Goal: Check status: Check status

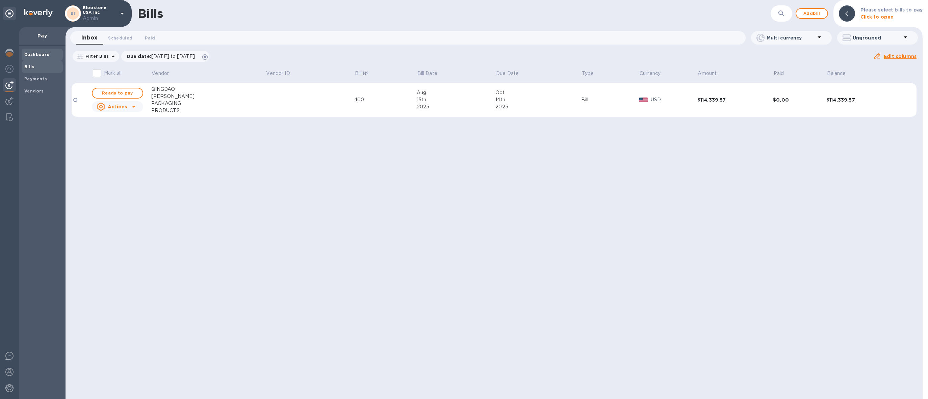
click at [35, 53] on b "Dashboard" at bounding box center [37, 54] width 26 height 5
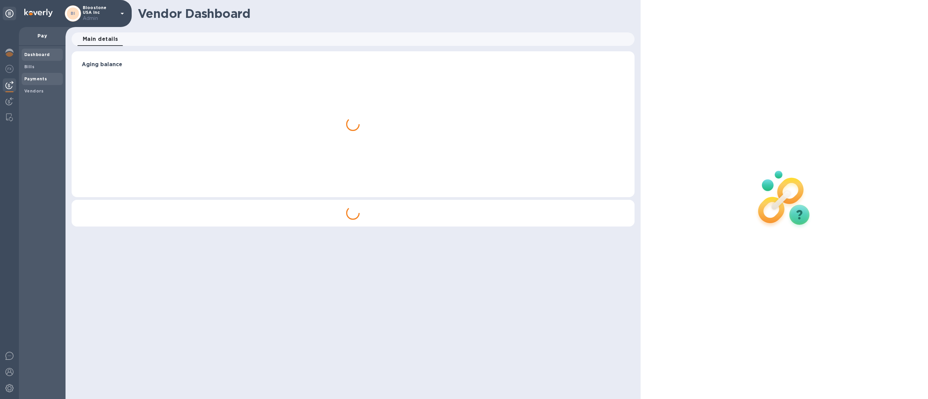
click at [30, 79] on b "Payments" at bounding box center [35, 78] width 23 height 5
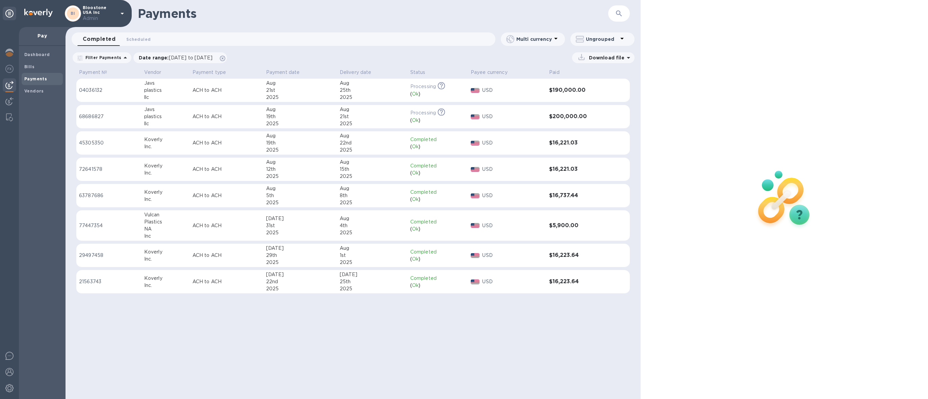
click at [308, 110] on div "Aug" at bounding box center [300, 109] width 68 height 7
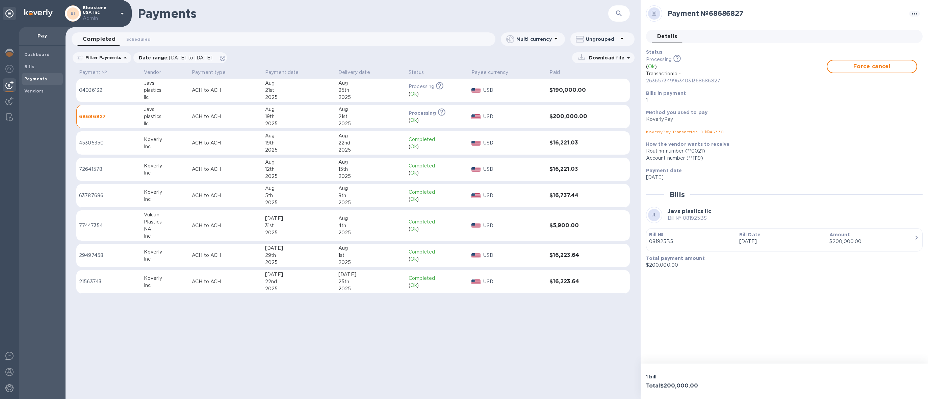
click at [363, 93] on div "25th" at bounding box center [370, 90] width 65 height 7
click at [361, 115] on div "21st" at bounding box center [370, 116] width 65 height 7
click at [371, 88] on div "25th" at bounding box center [370, 90] width 65 height 7
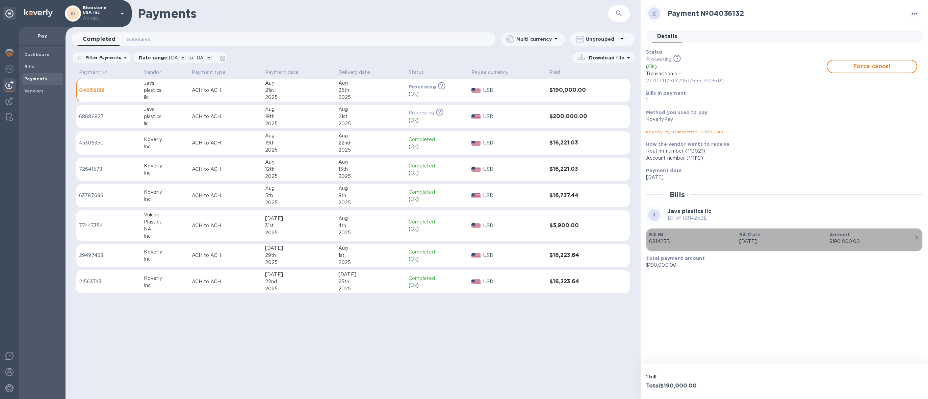
click at [909, 240] on div "$190,000.00" at bounding box center [872, 241] width 85 height 7
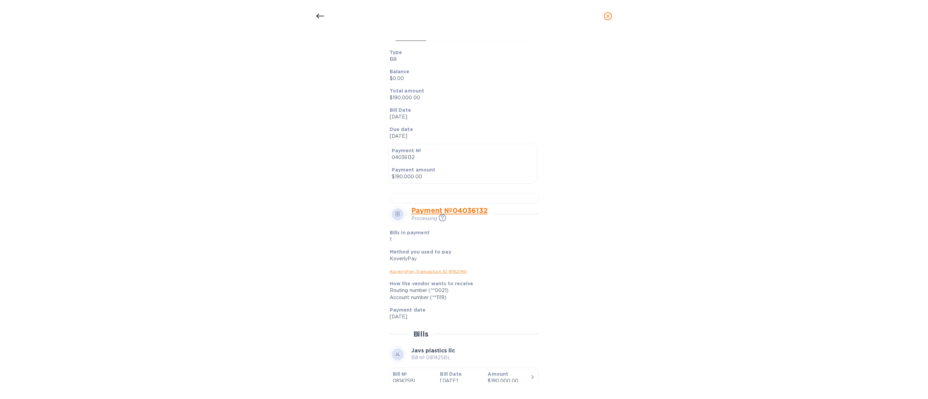
scroll to position [92, 0]
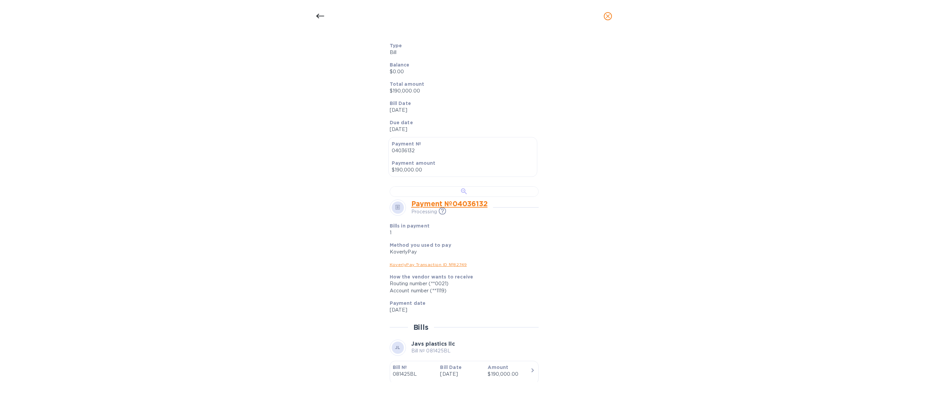
click at [488, 197] on div at bounding box center [464, 191] width 149 height 10
click at [319, 18] on icon at bounding box center [320, 16] width 8 height 8
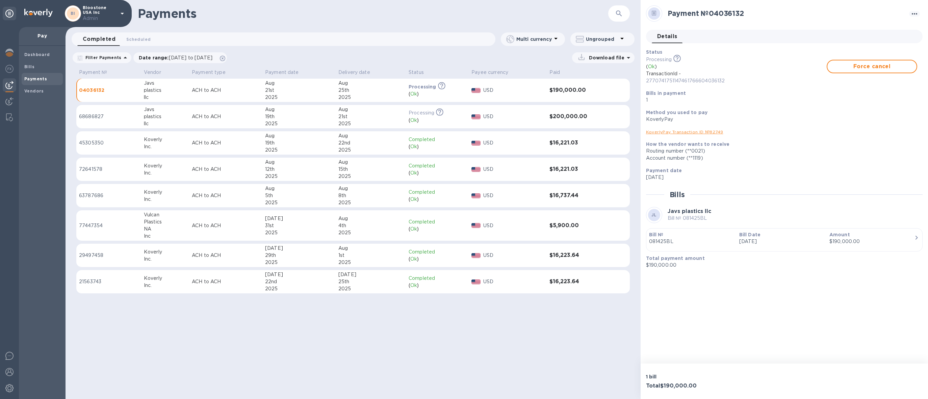
scroll to position [89, 0]
click at [300, 94] on div "2025" at bounding box center [299, 97] width 68 height 7
click at [696, 243] on p "081425BL" at bounding box center [691, 241] width 85 height 7
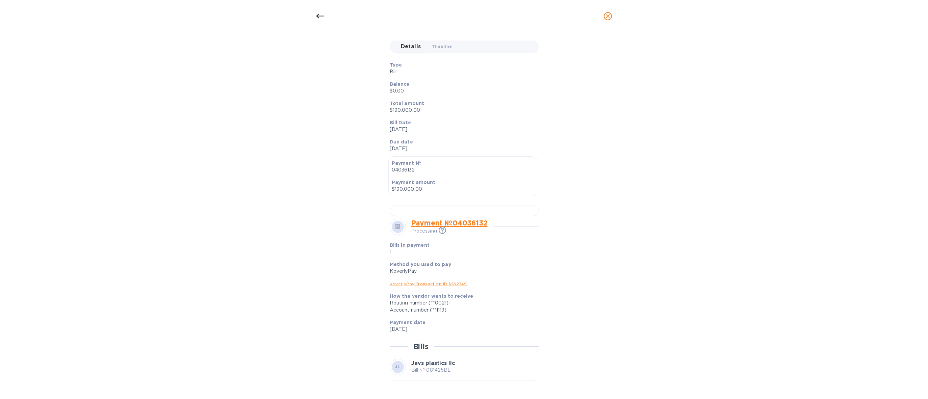
scroll to position [85, 0]
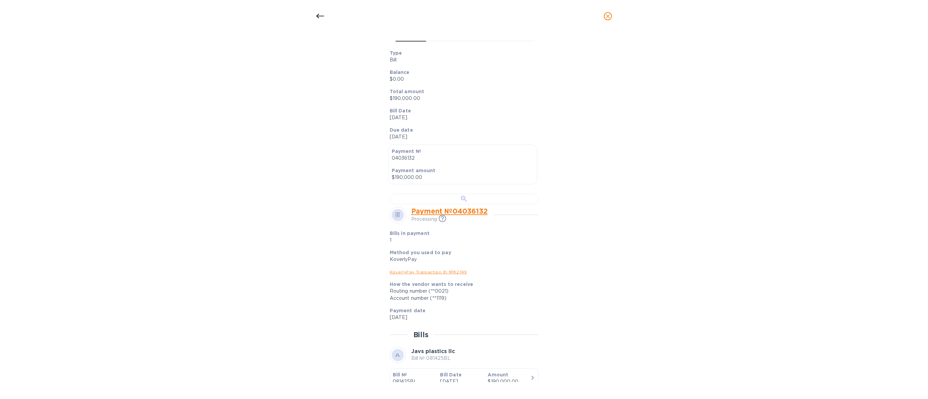
click at [456, 204] on div at bounding box center [464, 199] width 149 height 10
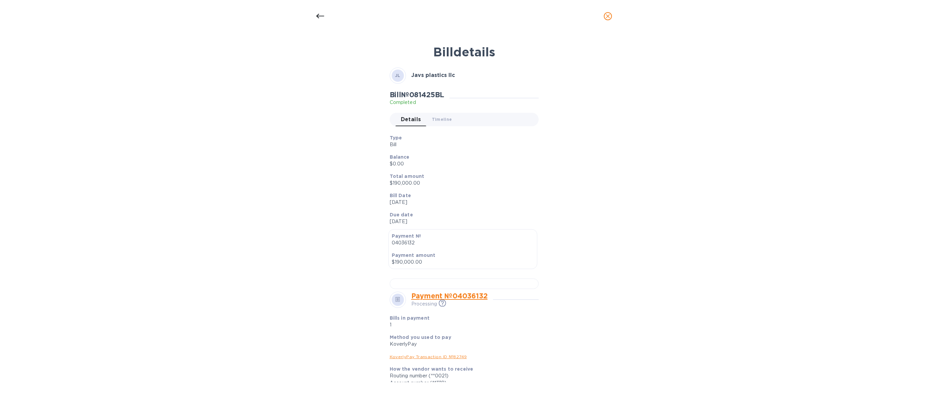
click at [320, 21] on div at bounding box center [320, 16] width 16 height 16
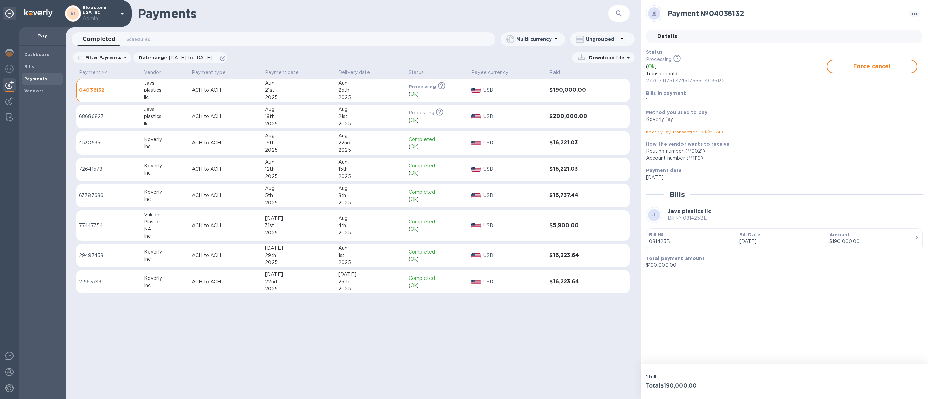
click at [544, 112] on div "USD" at bounding box center [514, 117] width 64 height 10
click at [702, 237] on p "Bill №" at bounding box center [691, 234] width 85 height 7
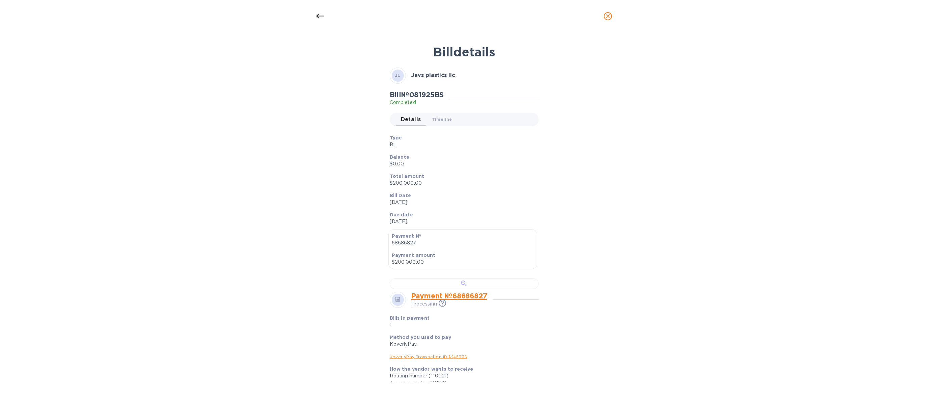
click at [455, 288] on div at bounding box center [464, 284] width 149 height 10
drag, startPoint x: 410, startPoint y: 76, endPoint x: 468, endPoint y: 76, distance: 57.1
click at [468, 76] on div "JL Javs plastics llc" at bounding box center [464, 76] width 149 height 16
copy b "Javs plastics llc"
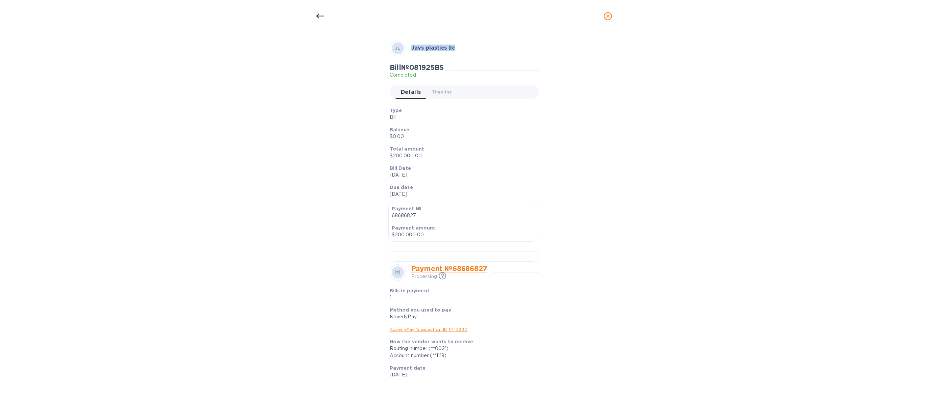
scroll to position [94, 0]
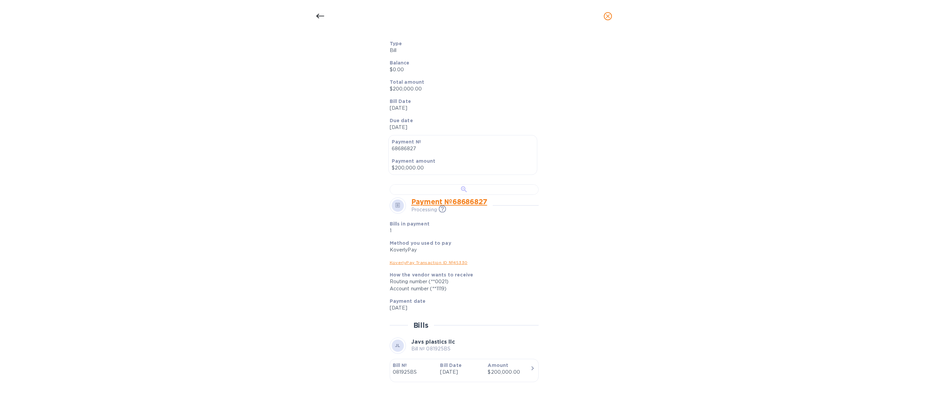
click at [428, 195] on div at bounding box center [464, 189] width 149 height 10
click at [477, 195] on div at bounding box center [464, 189] width 149 height 10
click at [325, 15] on div at bounding box center [320, 16] width 16 height 16
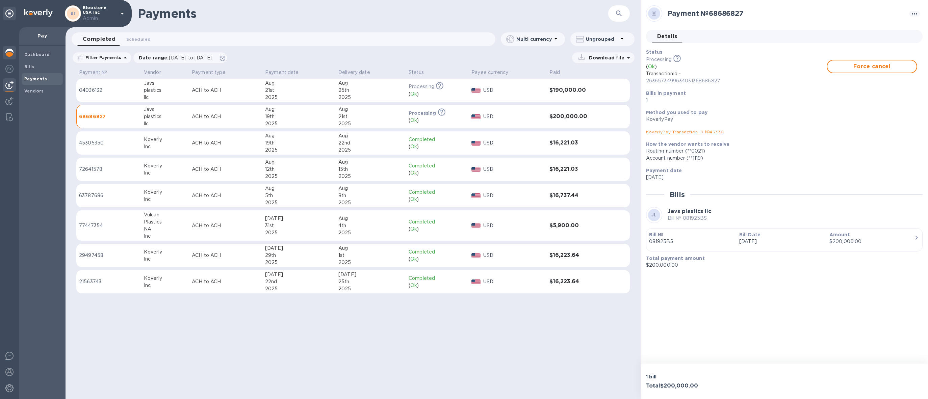
click at [9, 55] on img at bounding box center [9, 53] width 8 height 8
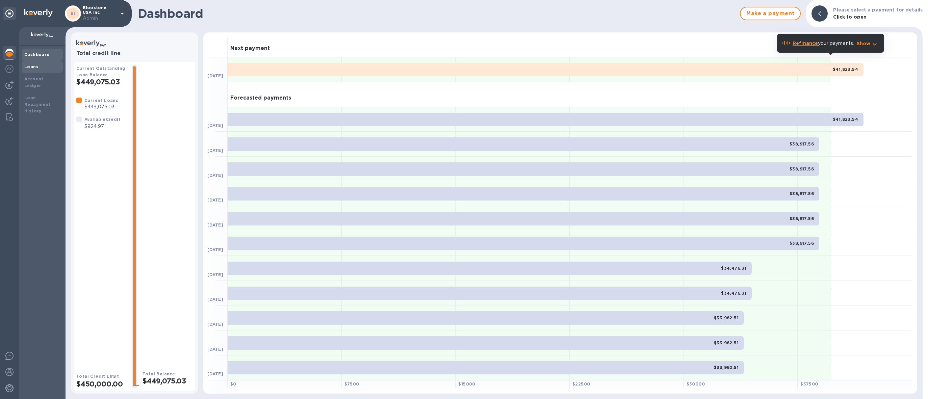
click at [42, 69] on div "Loans" at bounding box center [42, 67] width 36 height 7
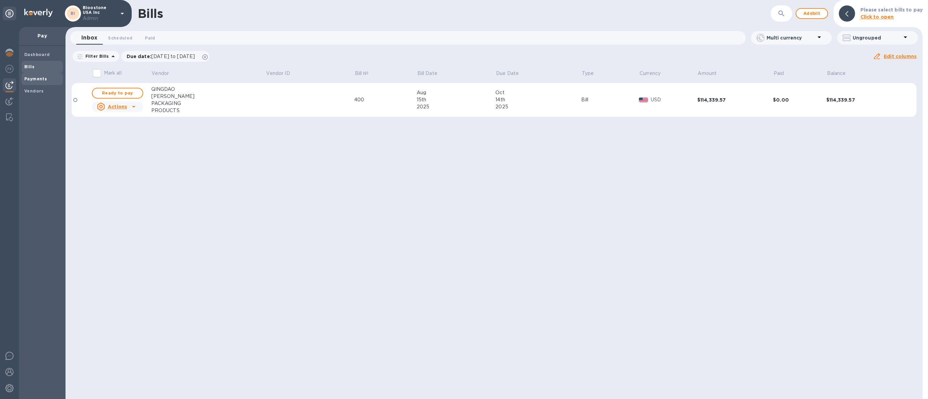
click at [47, 78] on span "Payments" at bounding box center [42, 79] width 36 height 7
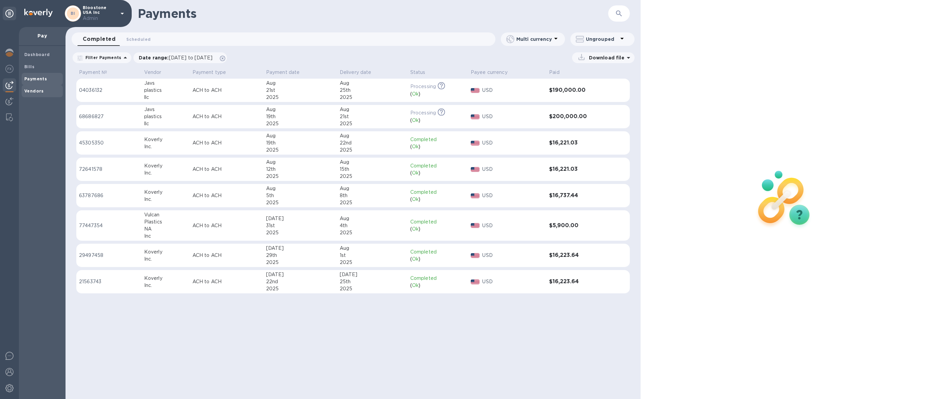
click at [27, 91] on b "Vendors" at bounding box center [34, 91] width 20 height 5
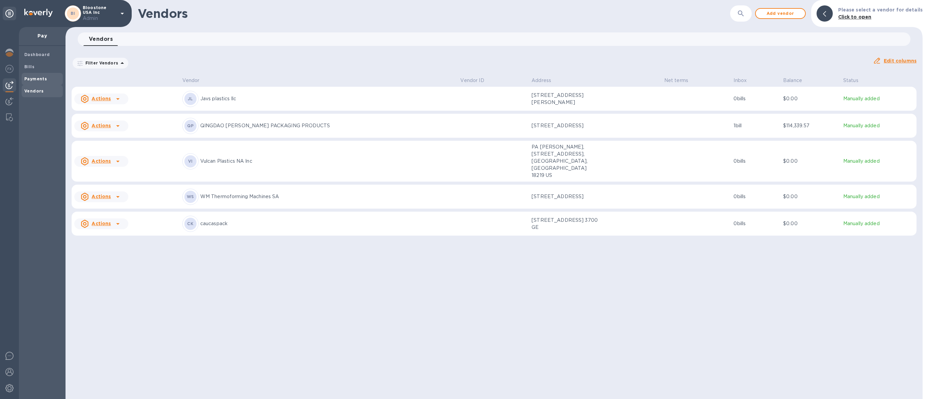
click at [47, 76] on span "Payments" at bounding box center [42, 79] width 36 height 7
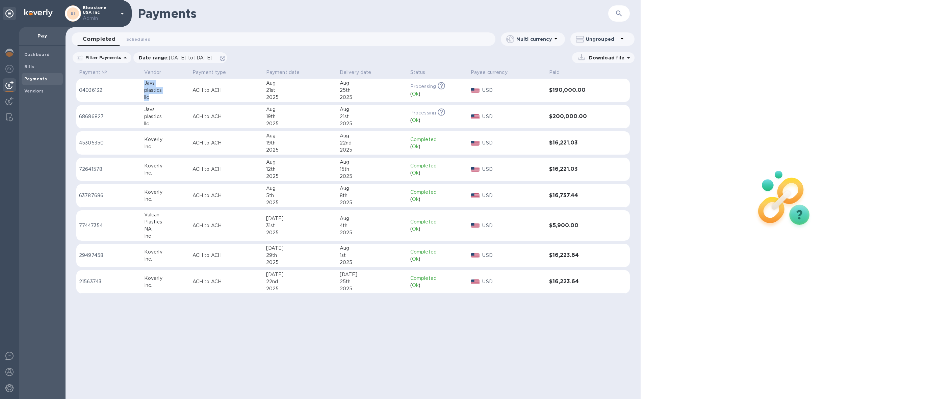
drag, startPoint x: 142, startPoint y: 80, endPoint x: 154, endPoint y: 100, distance: 23.3
click at [154, 100] on td "Javs plastics llc" at bounding box center [166, 91] width 48 height 24
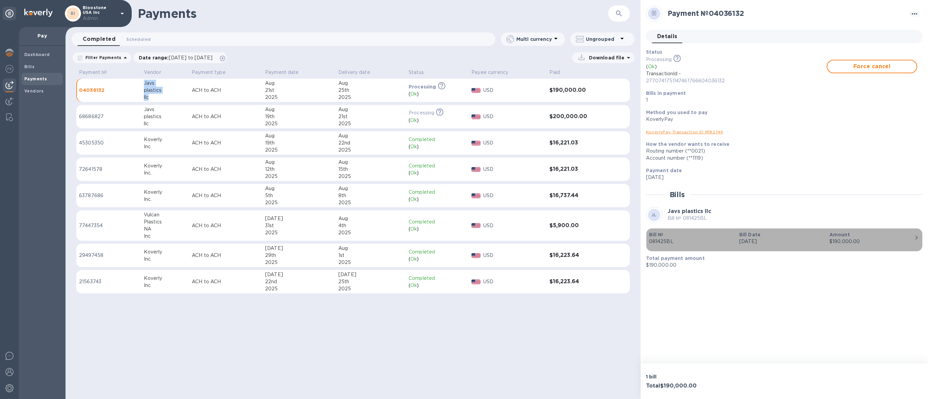
click at [677, 240] on p "081425BL" at bounding box center [691, 241] width 85 height 7
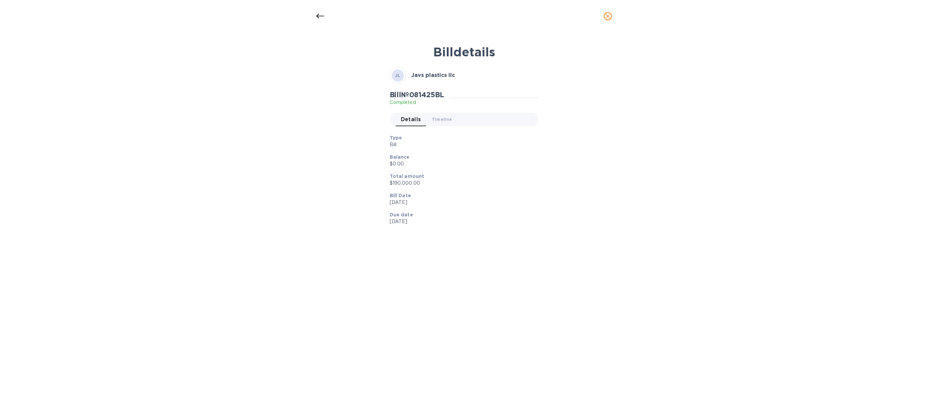
click at [441, 112] on div "Bill № 081425BL Completed Details 0 Timeline 0" at bounding box center [464, 111] width 152 height 44
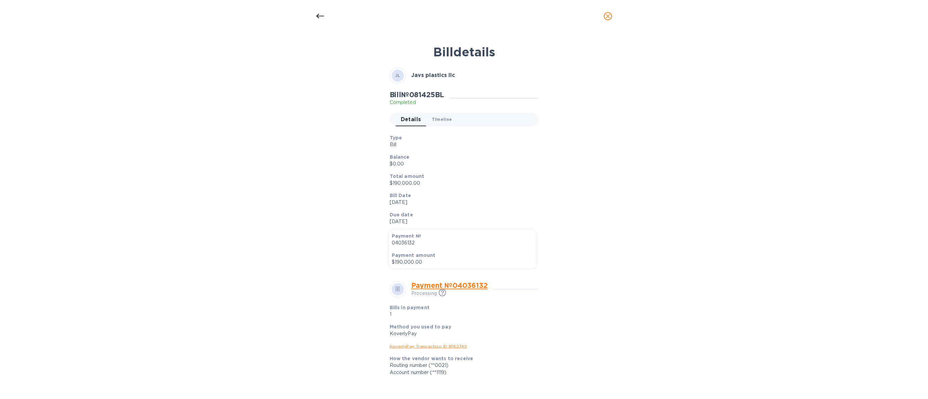
click at [438, 119] on span "Timeline 0" at bounding box center [442, 119] width 20 height 7
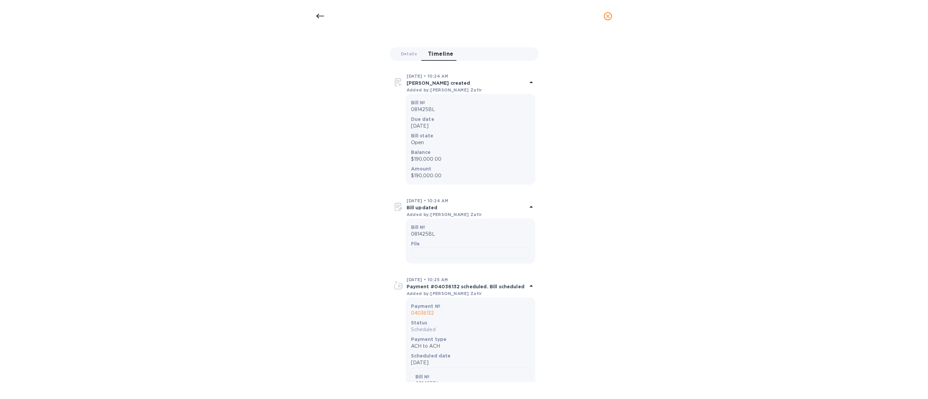
scroll to position [109, 0]
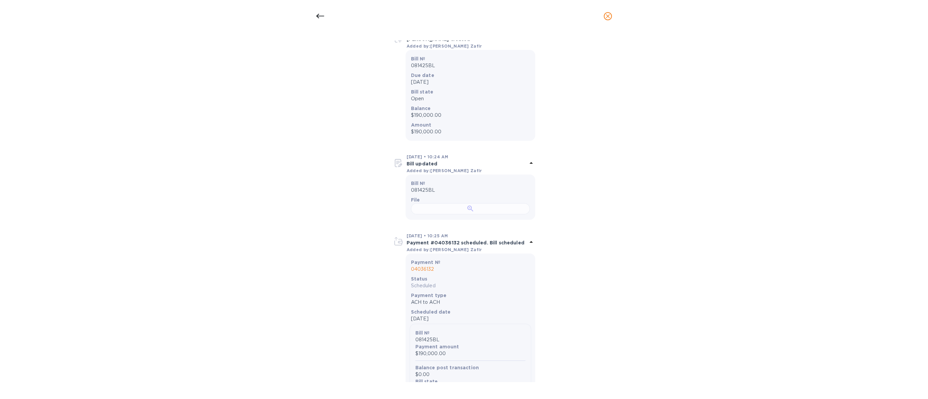
click at [445, 215] on div at bounding box center [470, 208] width 119 height 11
click at [319, 17] on icon at bounding box center [320, 16] width 8 height 8
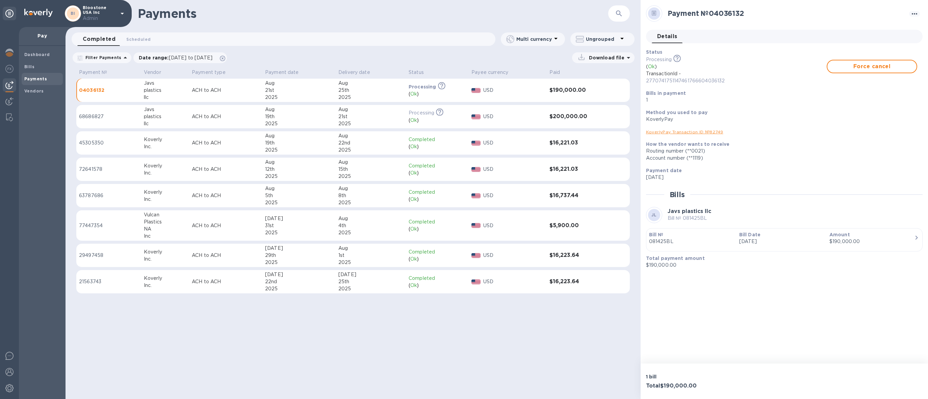
click at [583, 119] on h3 "$200,000.00" at bounding box center [580, 117] width 61 height 6
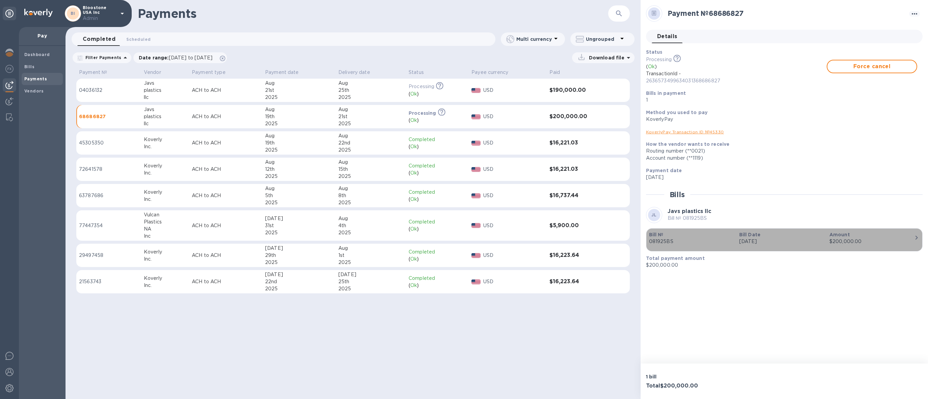
click at [776, 240] on p "[DATE]" at bounding box center [781, 241] width 85 height 7
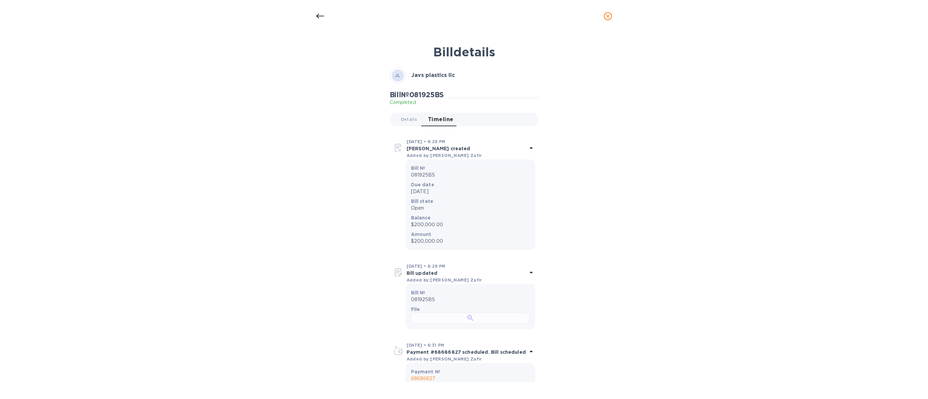
click at [444, 324] on div at bounding box center [470, 318] width 119 height 11
click at [319, 17] on icon at bounding box center [320, 16] width 8 height 8
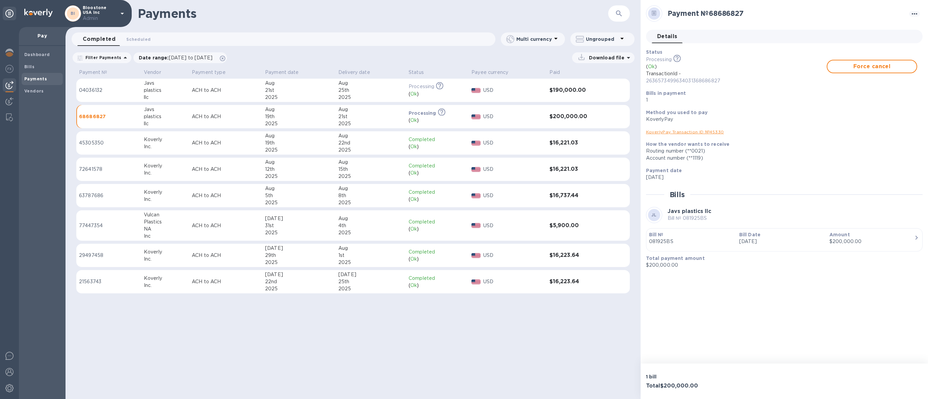
click at [407, 85] on td "Processing This payment is under compliance review, which may take up to 3 busi…" at bounding box center [437, 91] width 63 height 24
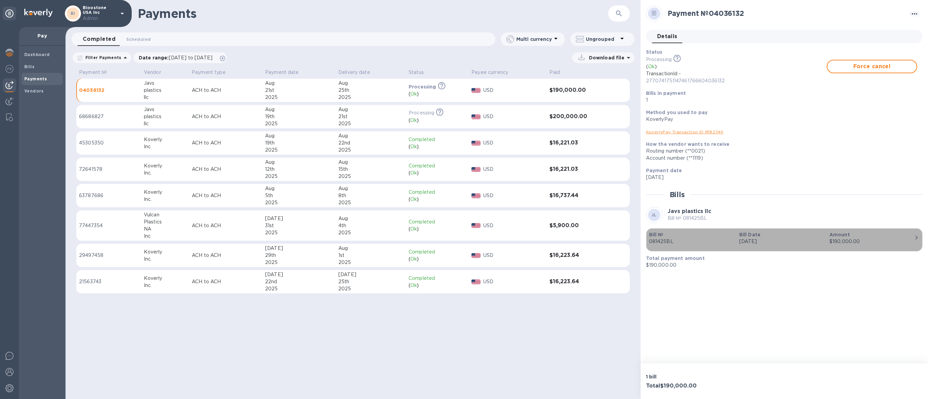
click at [697, 245] on p "081425BL" at bounding box center [691, 241] width 85 height 7
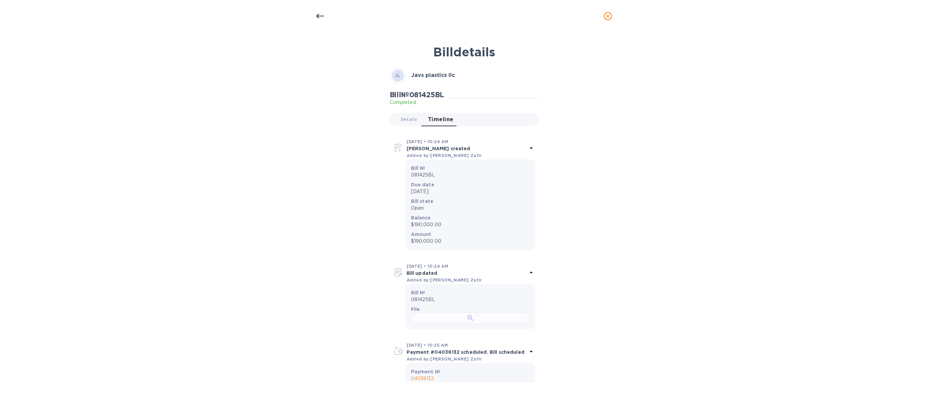
click at [443, 324] on div at bounding box center [470, 318] width 119 height 11
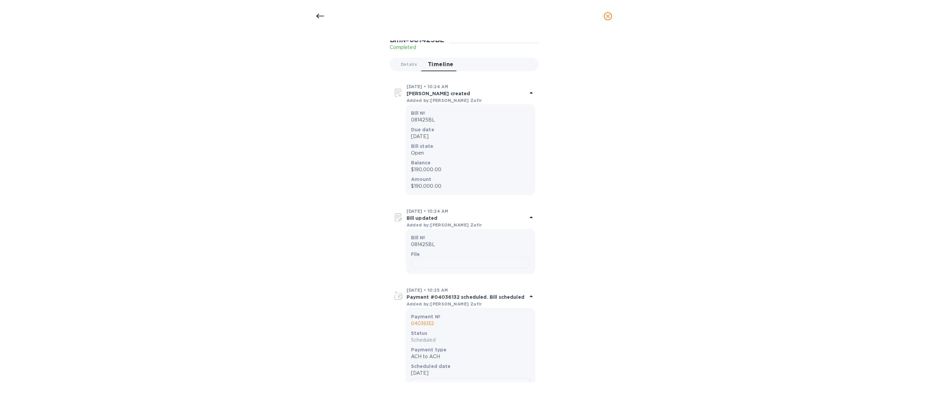
scroll to position [64, 0]
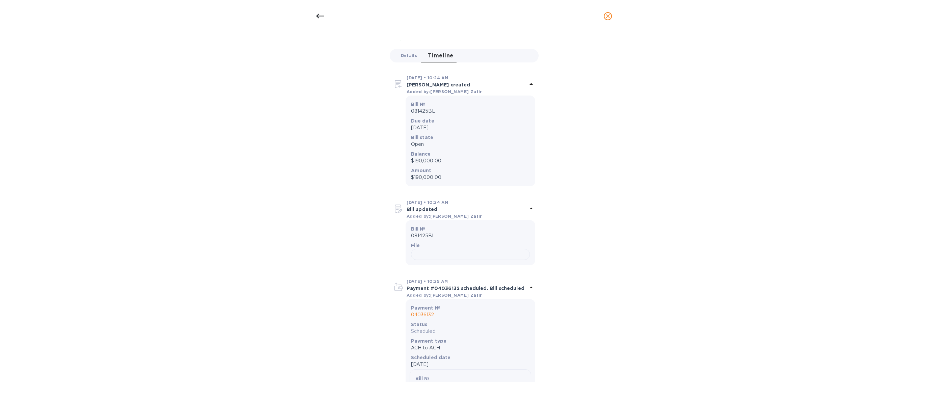
click at [411, 61] on button "Details 0" at bounding box center [409, 56] width 27 height 14
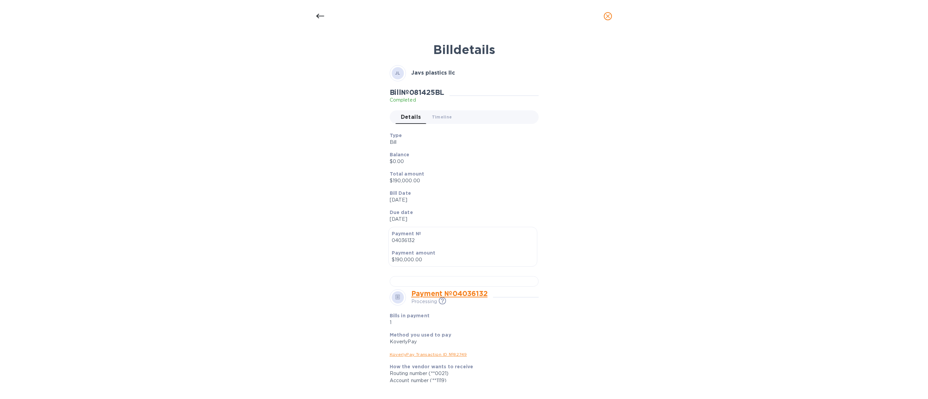
scroll to position [0, 0]
click at [323, 17] on icon at bounding box center [320, 16] width 8 height 8
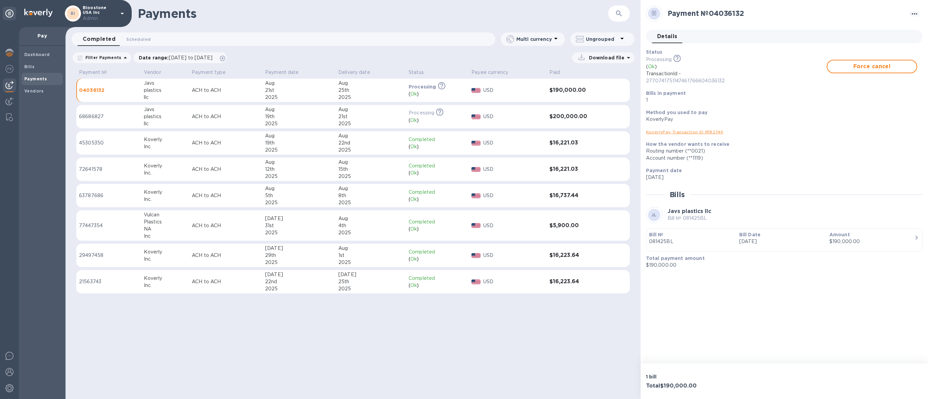
click at [615, 10] on icon "button" at bounding box center [619, 13] width 8 height 8
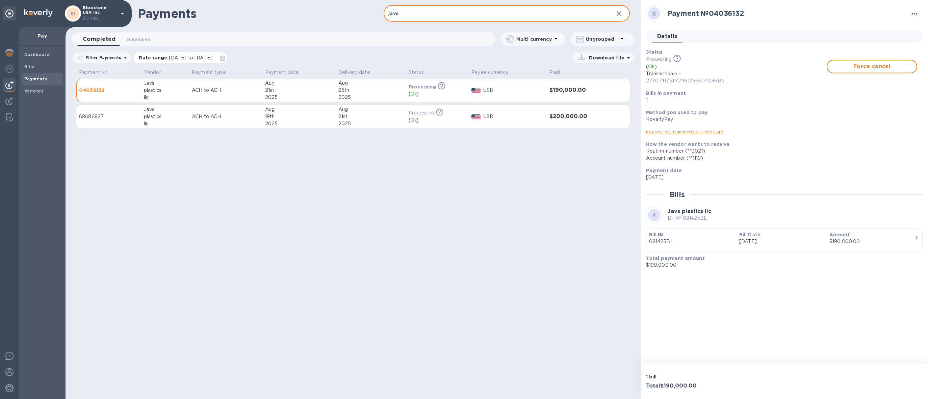
type input "javs"
click at [225, 58] on icon at bounding box center [222, 58] width 5 height 5
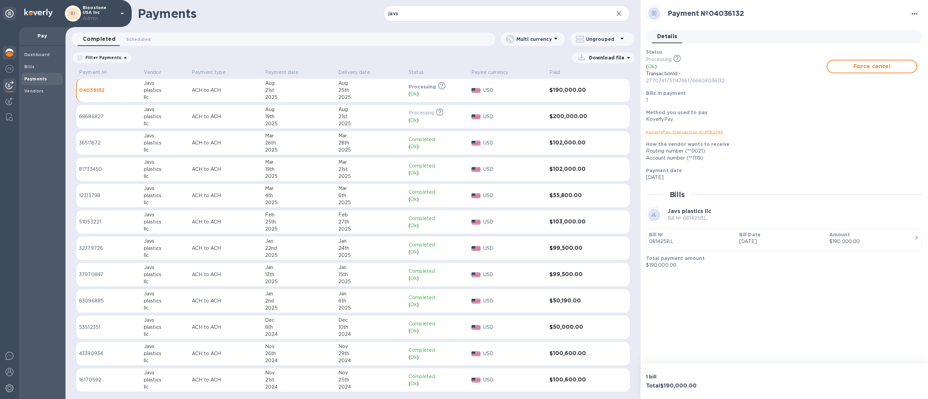
click at [5, 53] on img at bounding box center [9, 53] width 8 height 8
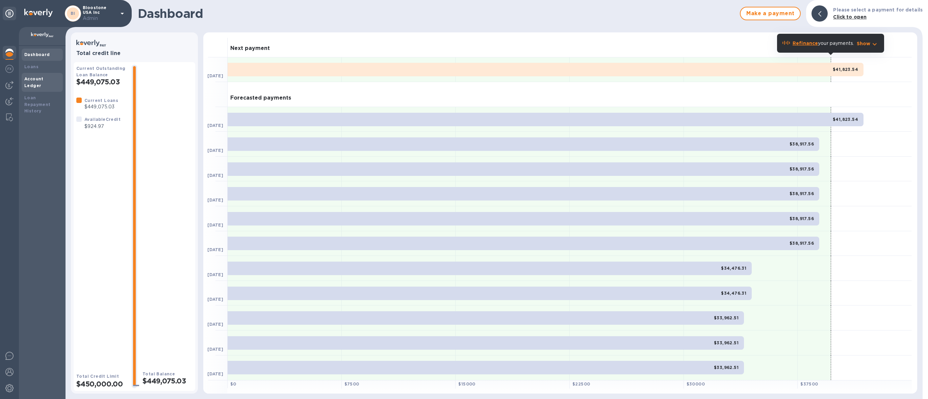
click at [41, 77] on b "Account Ledger" at bounding box center [33, 82] width 19 height 12
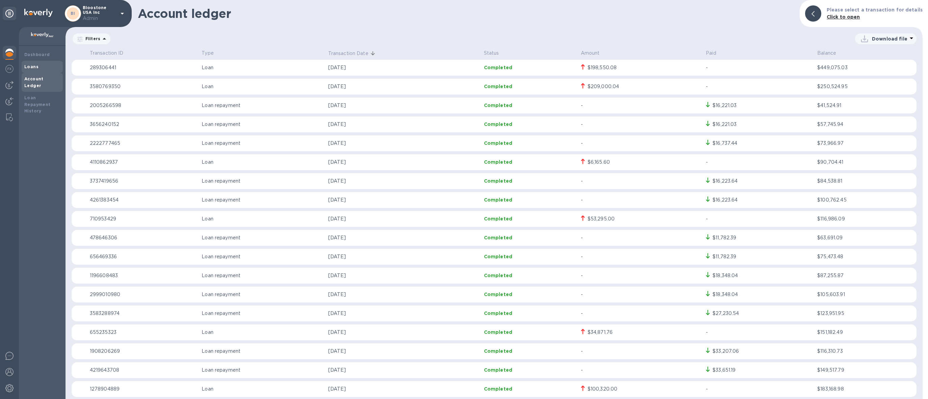
click at [42, 70] on div "Loans" at bounding box center [42, 67] width 36 height 7
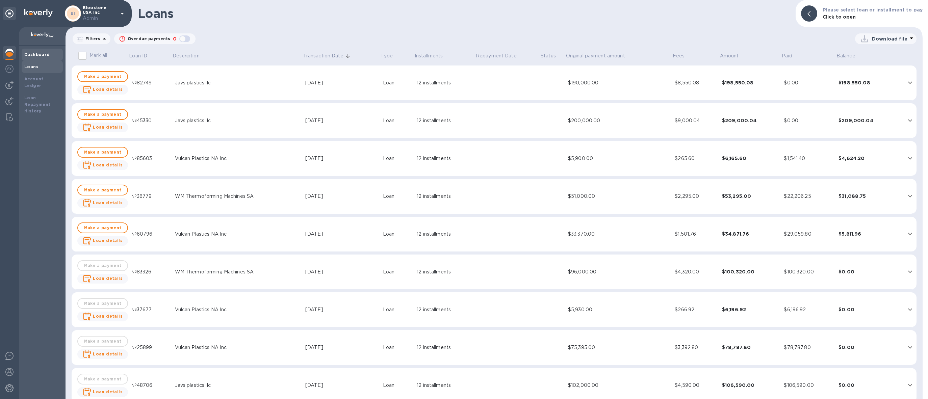
click at [41, 53] on b "Dashboard" at bounding box center [37, 54] width 26 height 5
